Goal: Task Accomplishment & Management: Use online tool/utility

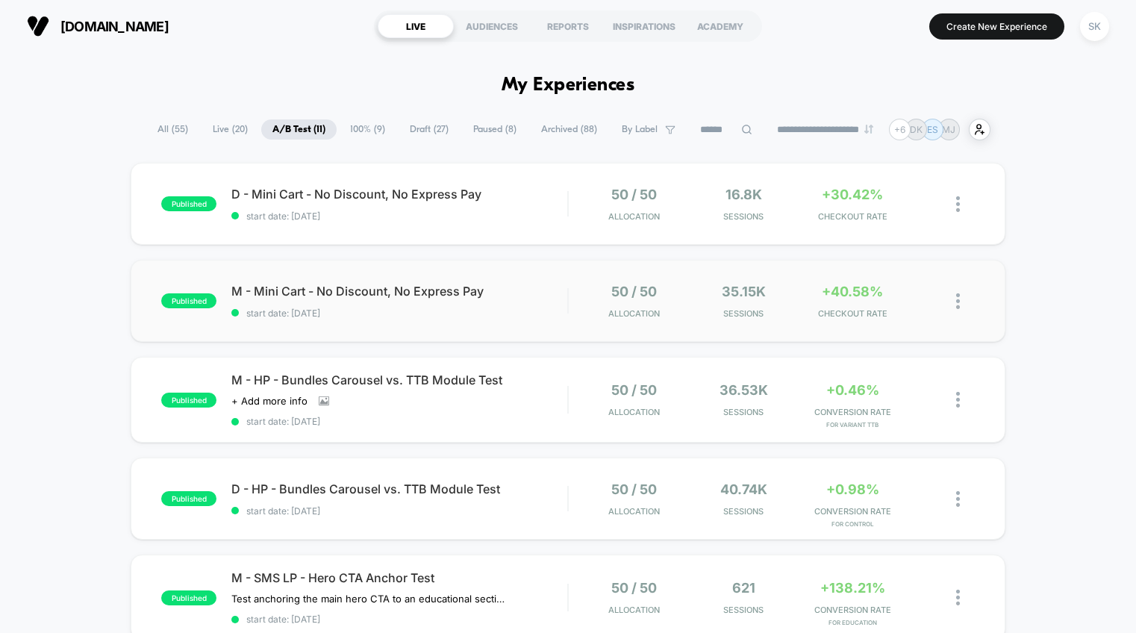
click at [499, 277] on div "published M - Mini Cart - No Discount, No Express Pay start date: [DATE] 50 / 5…" at bounding box center [568, 301] width 875 height 82
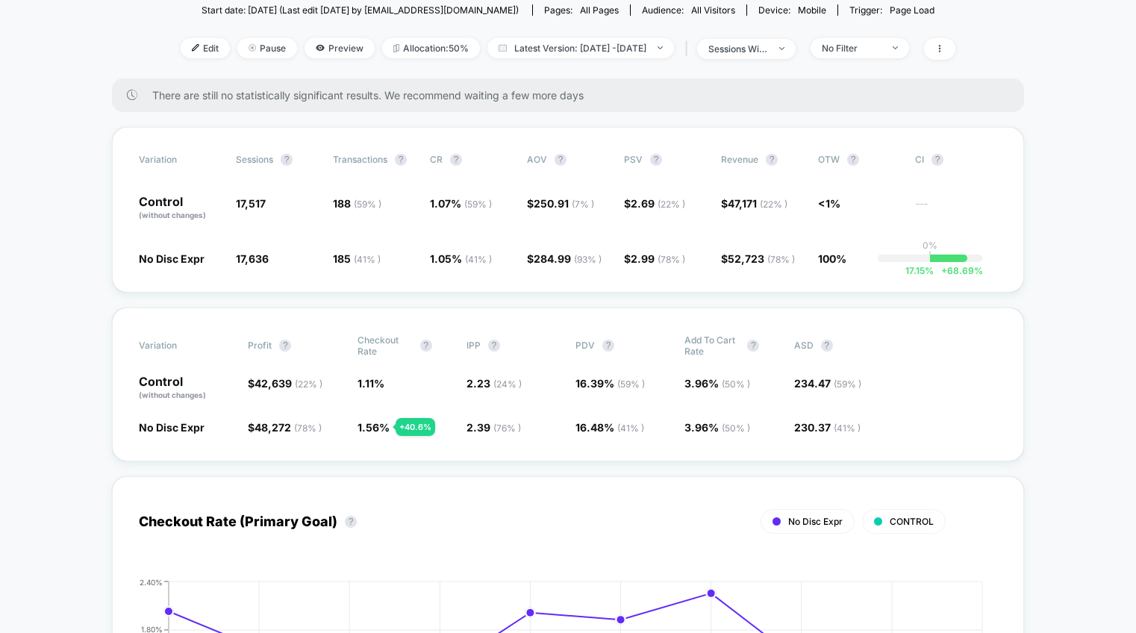
scroll to position [177, 0]
